Goal: Obtain resource: Obtain resource

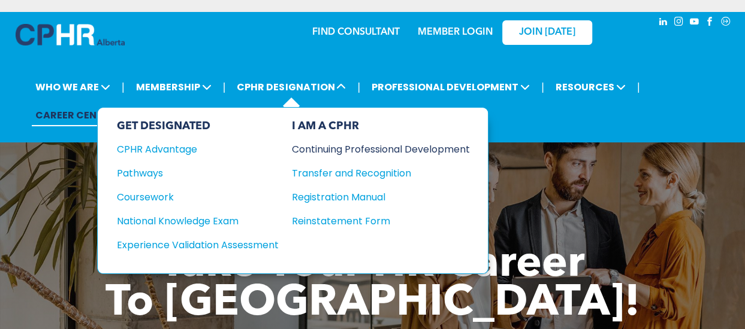
click at [309, 148] on div "Continuing Professional Development" at bounding box center [372, 149] width 160 height 15
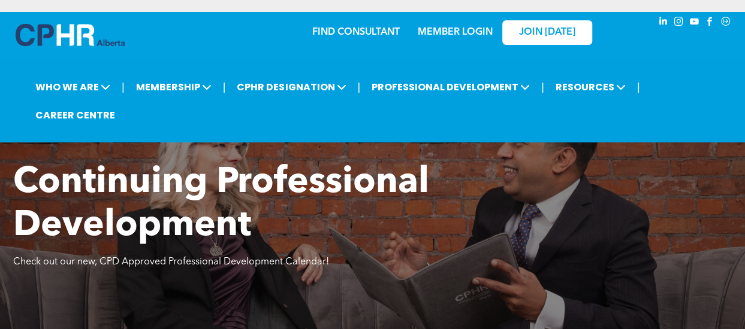
click at [309, 148] on div "Continuing Professional Development Check out our new, CPD Approved Professiona…" at bounding box center [372, 230] width 745 height 436
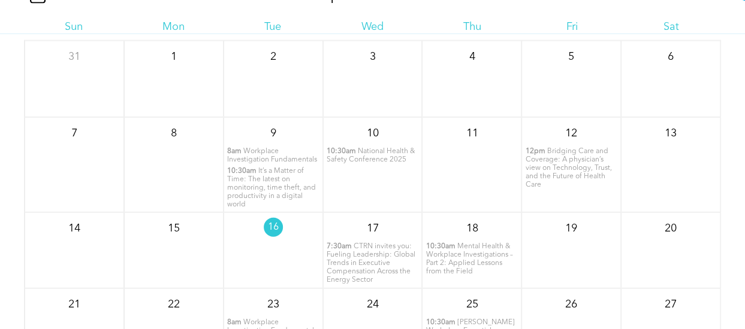
scroll to position [1385, 0]
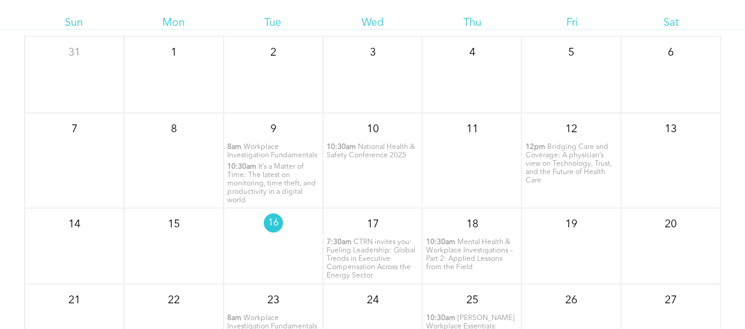
click at [362, 262] on span "CTRN invites you: Fueling Leadership: Global Trends in Executive Compensation A…" at bounding box center [370, 259] width 89 height 41
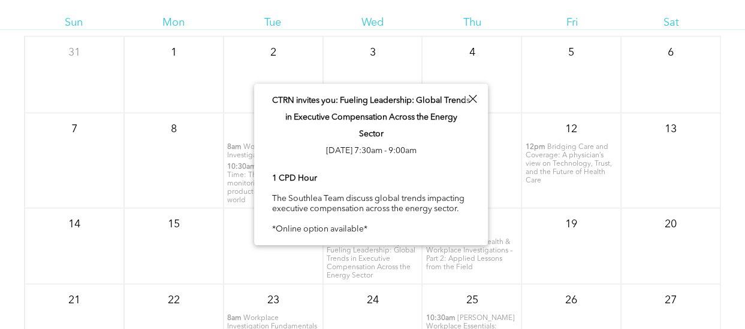
click at [472, 103] on div at bounding box center [472, 99] width 16 height 16
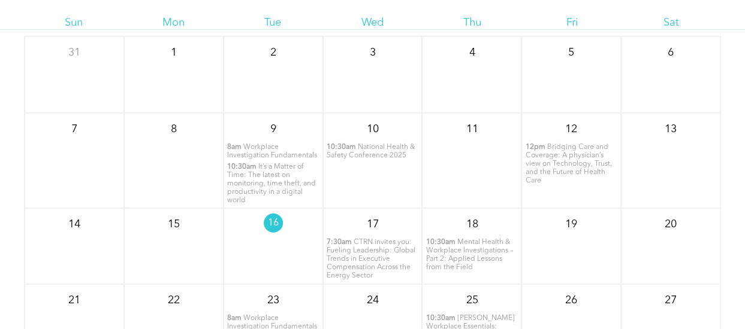
click at [492, 253] on span "Mental Health & Workplace Investigations – Part 2: Applied Lessons from the Fie…" at bounding box center [468, 255] width 87 height 32
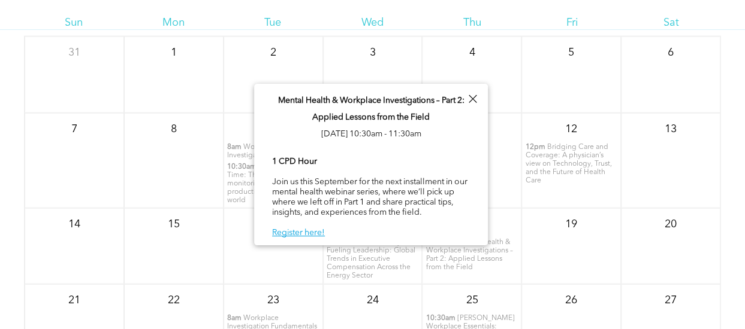
click at [471, 102] on div at bounding box center [472, 99] width 16 height 16
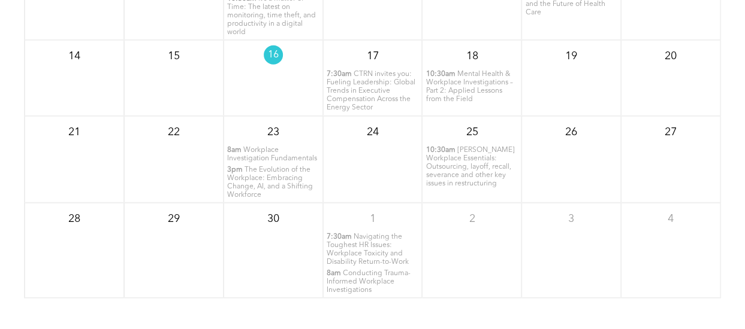
scroll to position [1562, 0]
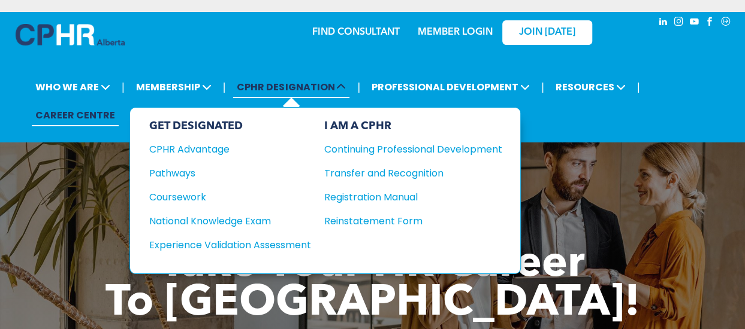
click at [343, 87] on icon at bounding box center [341, 87] width 10 height 10
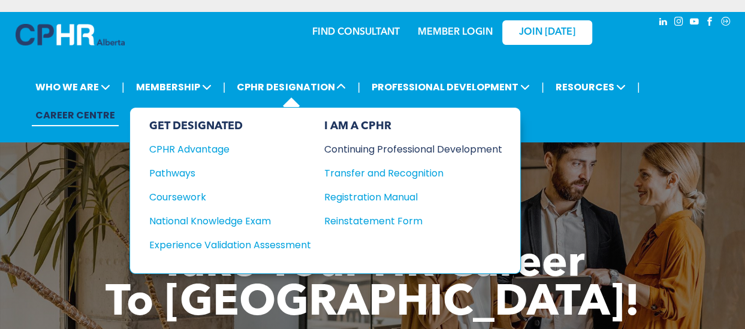
click at [380, 142] on div "Continuing Professional Development" at bounding box center [404, 149] width 160 height 15
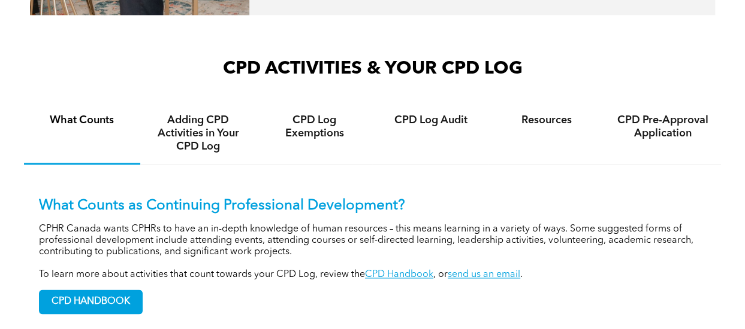
scroll to position [791, 0]
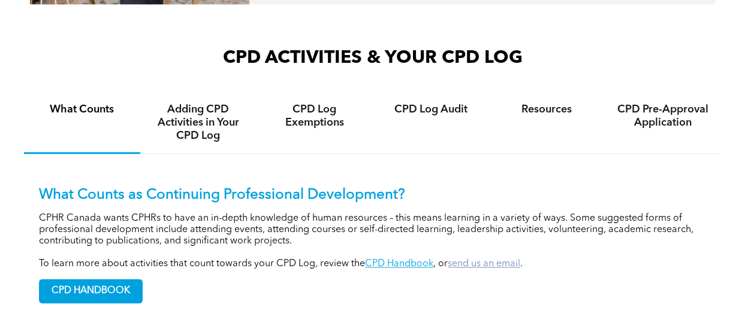
click at [477, 268] on link "send us an email" at bounding box center [483, 264] width 72 height 10
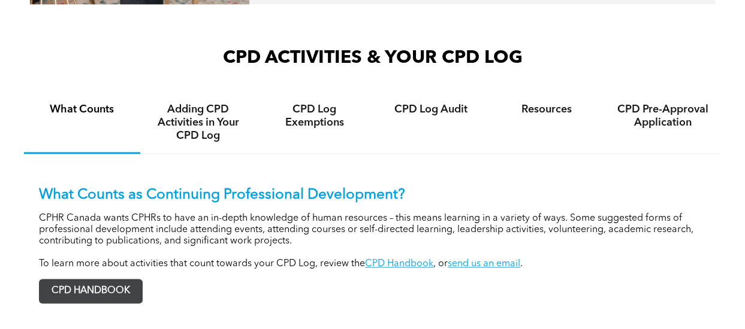
drag, startPoint x: 103, startPoint y: 280, endPoint x: 102, endPoint y: 288, distance: 7.9
click at [103, 280] on div "CPD HANDBOOK" at bounding box center [372, 287] width 667 height 34
click at [105, 294] on span "CPD HANDBOOK" at bounding box center [91, 291] width 102 height 23
